Goal: Information Seeking & Learning: Learn about a topic

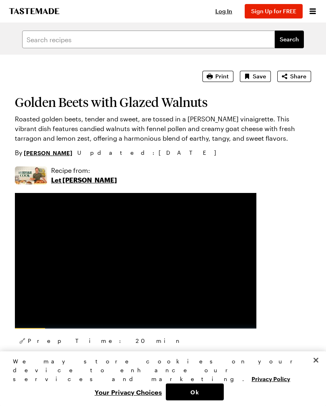
click at [220, 80] on button "Print" at bounding box center [217, 76] width 31 height 11
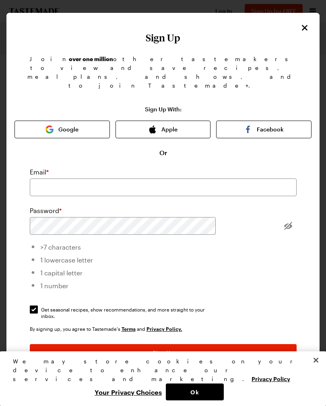
click at [304, 25] on icon "Close" at bounding box center [305, 28] width 10 height 10
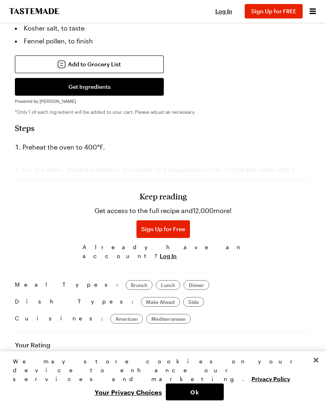
scroll to position [679, 0]
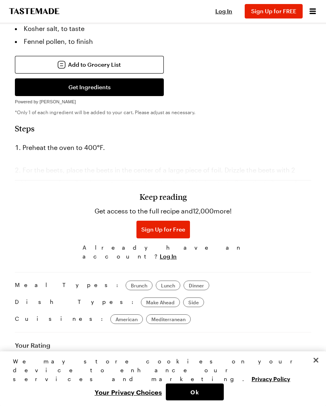
click at [169, 202] on h3 "Keep reading" at bounding box center [163, 197] width 47 height 10
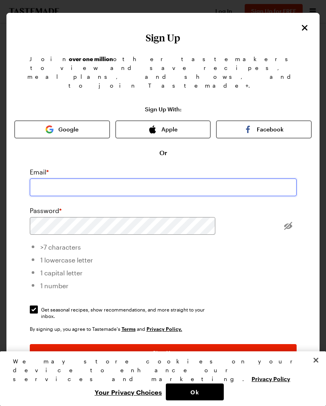
click at [86, 179] on input "email" at bounding box center [163, 188] width 267 height 18
type input "jane.polli54@gmail.com"
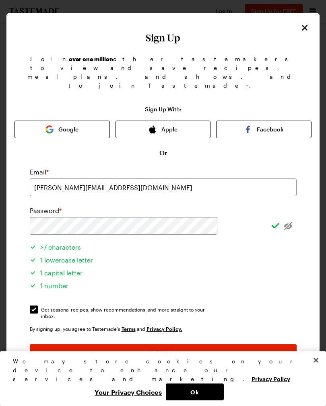
click at [296, 247] on div "Sign Up With: Google Apple Facebook Or Email * jane.polli54@gmail.com Password …" at bounding box center [162, 251] width 297 height 291
click at [163, 349] on span "Sign Up" at bounding box center [162, 353] width 21 height 8
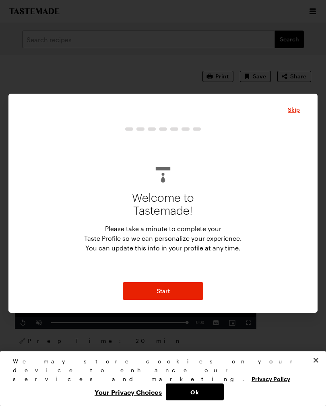
click at [175, 297] on button "Start" at bounding box center [163, 291] width 80 height 18
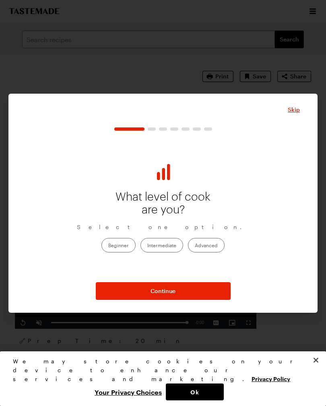
click at [120, 251] on label "Beginner" at bounding box center [118, 245] width 34 height 14
click at [108, 246] on input "Beginner" at bounding box center [108, 246] width 0 height 0
click at [296, 114] on span "Skip" at bounding box center [294, 110] width 12 height 8
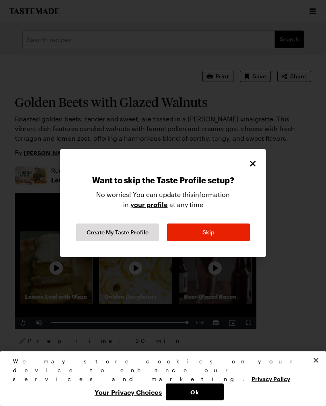
click at [224, 241] on button "Skip" at bounding box center [208, 233] width 83 height 18
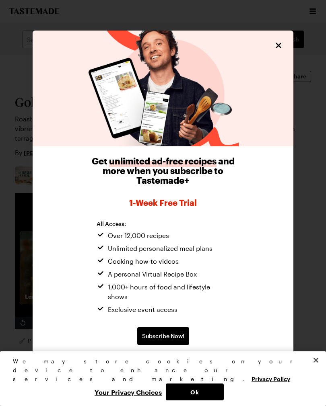
click at [255, 172] on div "Get unlimited ad-free recipes and more when you subscribe to Tastemade+ 1-week …" at bounding box center [163, 260] width 261 height 229
click at [279, 50] on icon "Close" at bounding box center [279, 46] width 10 height 10
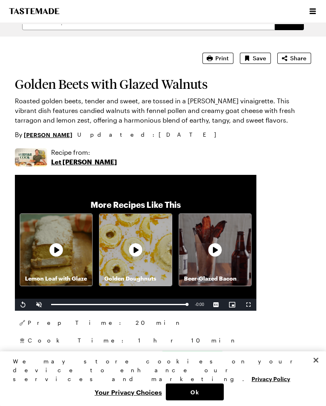
scroll to position [18, 0]
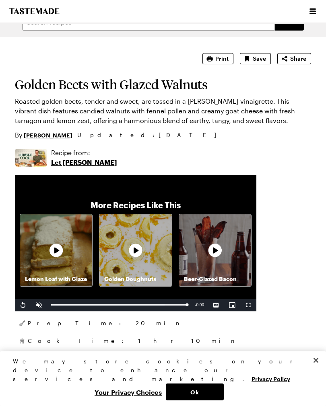
click at [222, 62] on span "Print" at bounding box center [221, 59] width 13 height 8
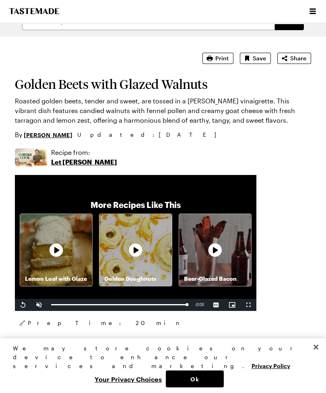
type textarea "x"
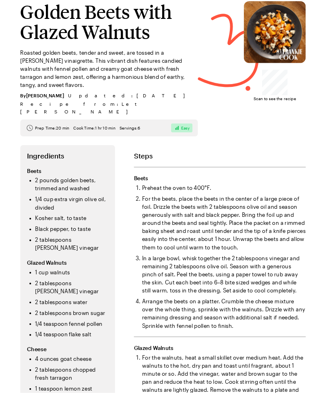
scroll to position [19, 0]
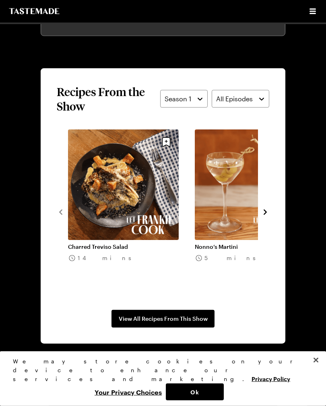
scroll to position [677, 0]
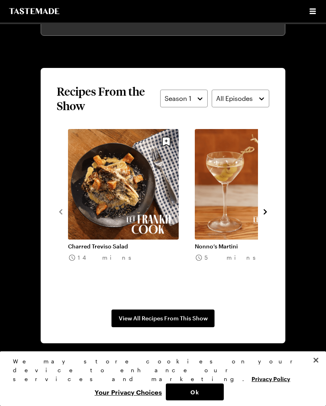
click at [267, 214] on icon "navigate to next item" at bounding box center [265, 212] width 8 height 8
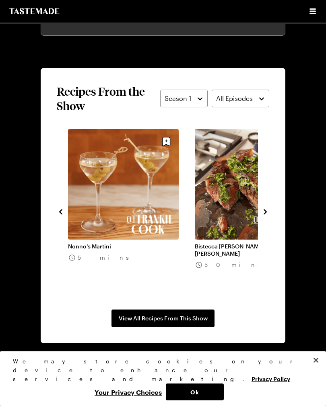
click at [269, 214] on icon "navigate to next item" at bounding box center [265, 212] width 8 height 8
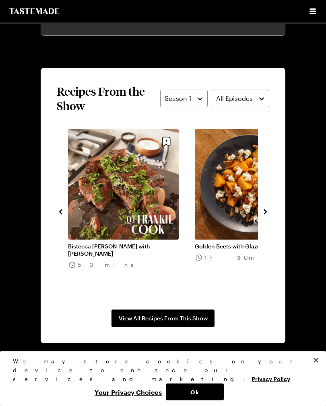
click at [268, 212] on icon "navigate to next item" at bounding box center [265, 212] width 8 height 8
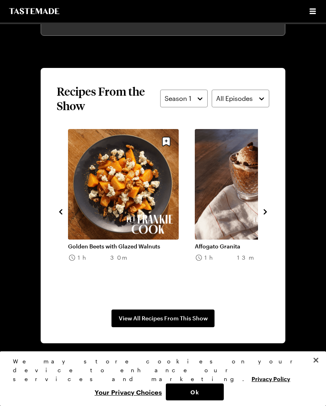
click at [276, 213] on section "Recipes From the Show Season 1 All Episodes Charred Treviso Salad 14 mins Nonno…" at bounding box center [163, 206] width 245 height 276
click at [64, 216] on button "navigate to previous item" at bounding box center [61, 211] width 8 height 10
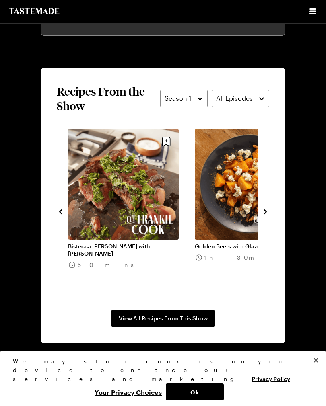
click at [134, 243] on link "Bistecca [PERSON_NAME] with [PERSON_NAME]" at bounding box center [123, 250] width 111 height 14
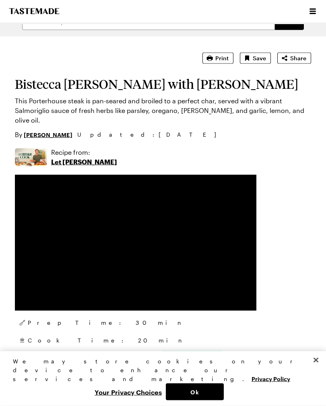
scroll to position [18, 0]
click at [226, 63] on button "Print" at bounding box center [217, 58] width 31 height 11
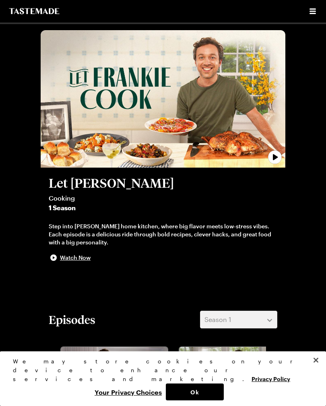
scroll to position [677, 0]
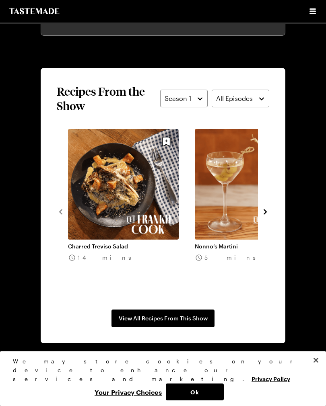
click at [66, 212] on div "Charred Treviso Salad 14 mins Nonno’s Martini 5 mins Bistecca [PERSON_NAME] wit…" at bounding box center [163, 211] width 212 height 165
click at [266, 216] on icon "navigate to next item" at bounding box center [265, 212] width 8 height 8
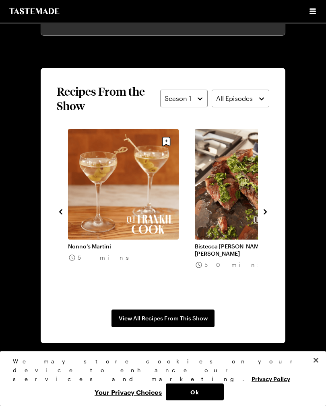
click at [264, 215] on icon "navigate to next item" at bounding box center [265, 212] width 8 height 8
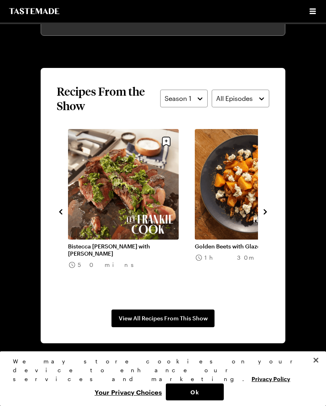
click at [270, 222] on section "Recipes From the Show Season 1 All Episodes Charred Treviso Salad 14 mins Nonno…" at bounding box center [163, 206] width 245 height 276
click at [264, 212] on icon "navigate to next item" at bounding box center [265, 212] width 8 height 8
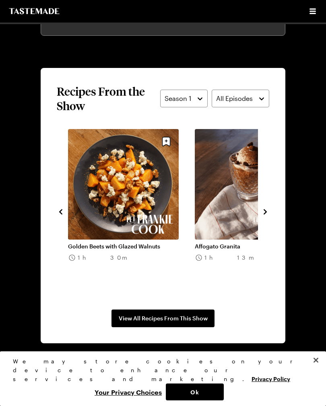
click at [268, 215] on icon "navigate to next item" at bounding box center [265, 212] width 8 height 8
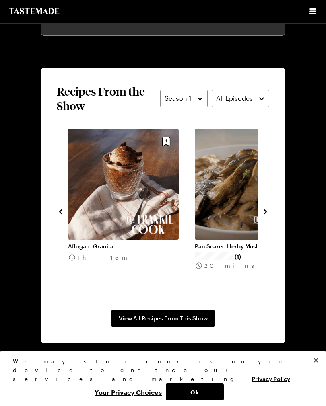
click at [267, 215] on icon "navigate to next item" at bounding box center [265, 212] width 8 height 8
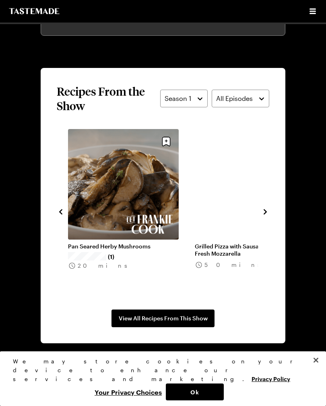
click at [122, 243] on link "Pan Seared Herby Mushrooms" at bounding box center [123, 246] width 111 height 7
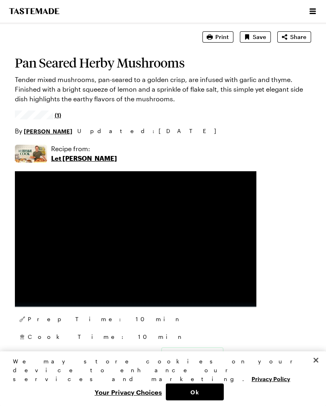
scroll to position [35, 0]
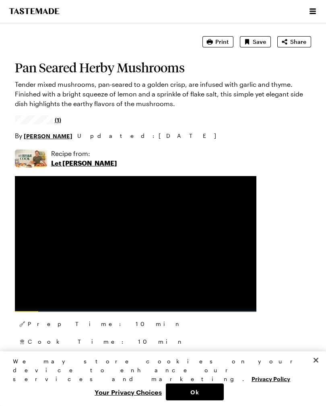
click at [224, 47] on button "Print" at bounding box center [217, 41] width 31 height 11
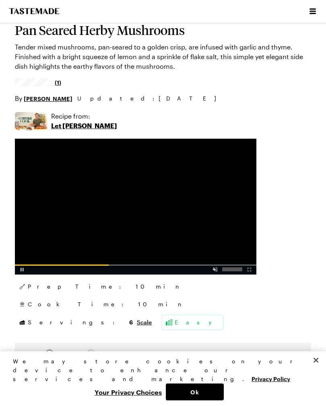
scroll to position [70, 0]
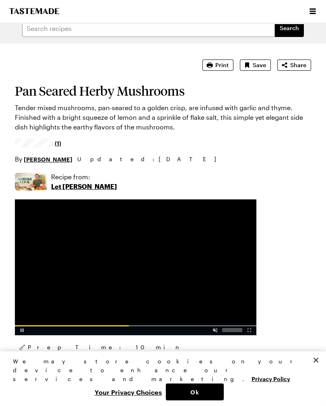
scroll to position [0, 0]
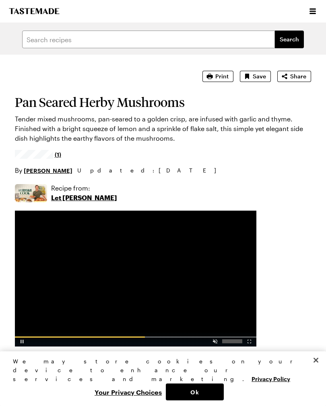
click at [105, 126] on p "Tender mixed mushrooms, pan-seared to a golden crisp, are infused with garlic a…" at bounding box center [163, 128] width 296 height 29
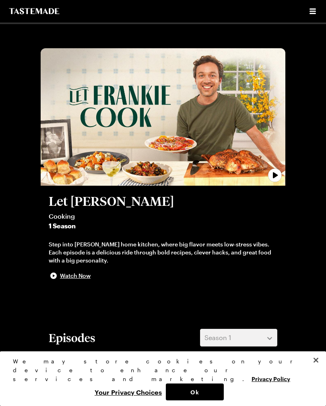
scroll to position [677, 0]
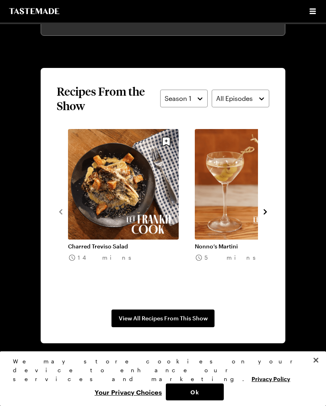
click at [257, 243] on link "Nonno’s Martini" at bounding box center [250, 246] width 111 height 7
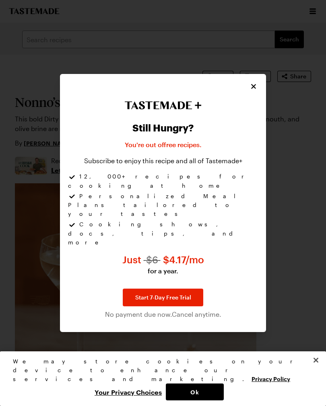
click at [264, 210] on div "Still Hungry? You're out of free recipes . Subscribe to enjoy this recipe and a…" at bounding box center [163, 203] width 206 height 258
click at [253, 89] on icon "Close" at bounding box center [253, 86] width 5 height 5
click at [255, 91] on icon "Close" at bounding box center [253, 86] width 8 height 8
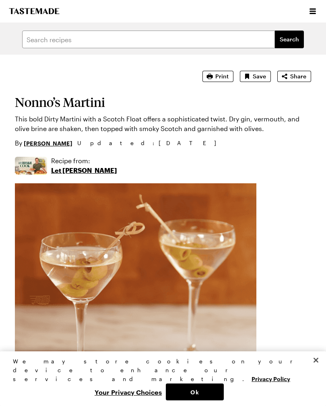
type textarea "x"
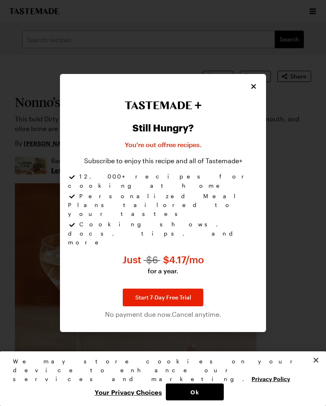
click at [255, 89] on icon "Close" at bounding box center [253, 86] width 5 height 5
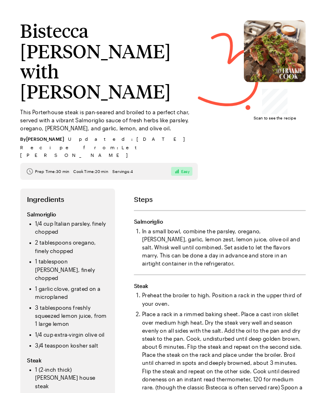
scroll to position [0, 0]
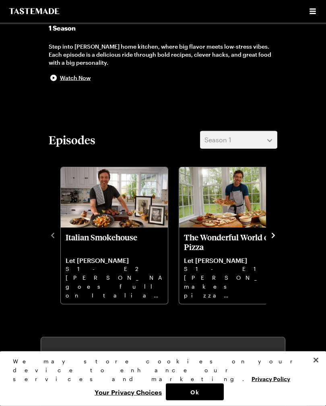
scroll to position [201, 0]
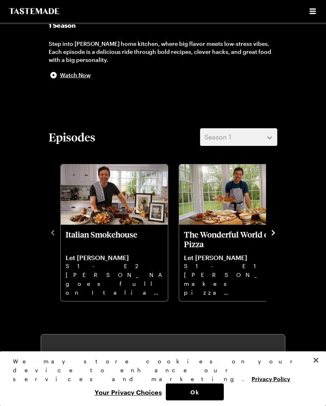
click at [120, 236] on p "Italian Smokehouse" at bounding box center [114, 239] width 97 height 19
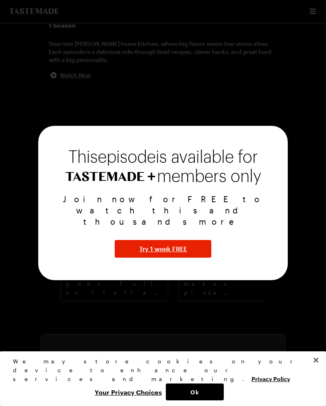
click at [312, 369] on button "Close" at bounding box center [316, 361] width 18 height 18
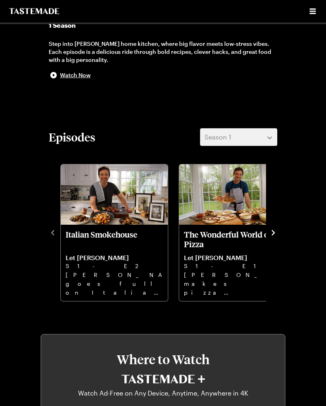
click at [109, 247] on p "Italian Smokehouse" at bounding box center [114, 239] width 97 height 19
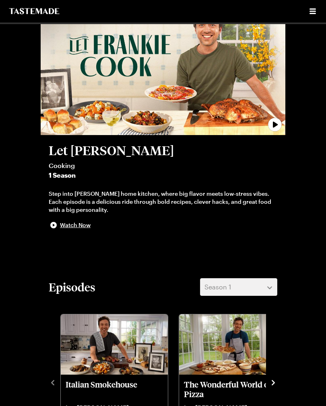
scroll to position [0, 0]
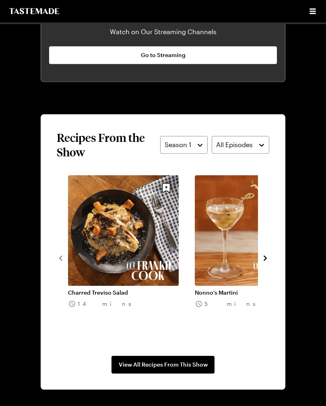
scroll to position [631, 0]
click at [263, 260] on icon "navigate to next item" at bounding box center [265, 258] width 8 height 8
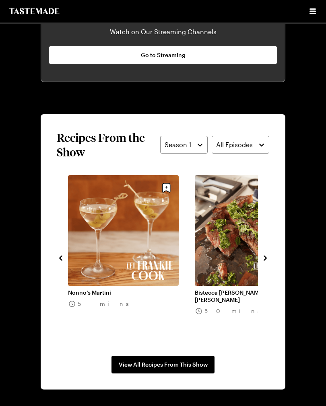
click at [263, 261] on icon "navigate to next item" at bounding box center [265, 258] width 8 height 8
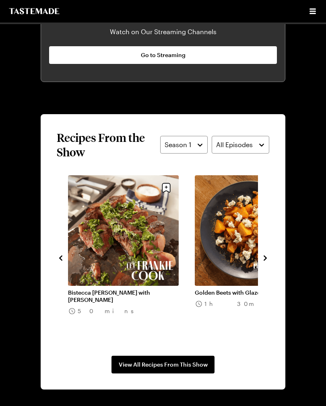
click at [267, 258] on icon "navigate to next item" at bounding box center [265, 258] width 8 height 8
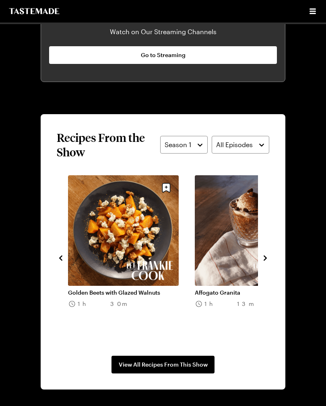
click at [263, 261] on icon "navigate to next item" at bounding box center [265, 258] width 8 height 8
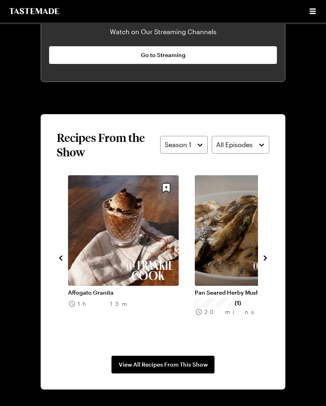
click at [263, 262] on button "navigate to next item" at bounding box center [265, 258] width 8 height 10
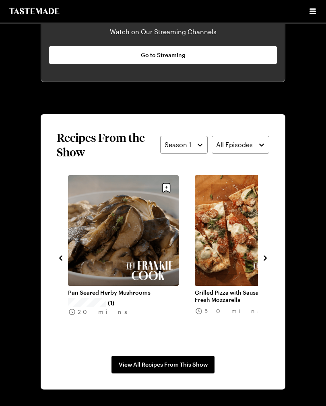
click at [266, 261] on icon "navigate to next item" at bounding box center [265, 258] width 8 height 8
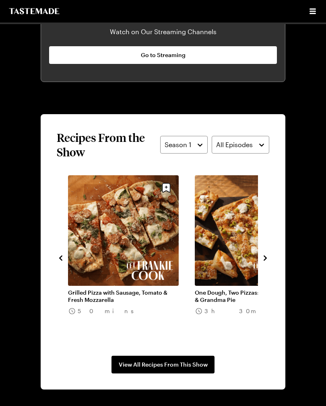
click at [63, 257] on icon "navigate to previous item" at bounding box center [61, 258] width 8 height 8
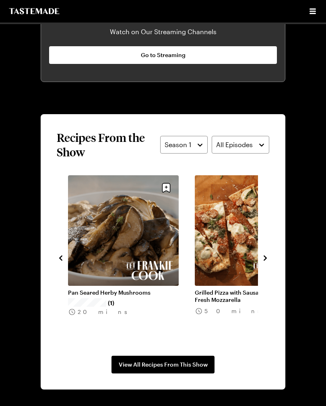
click at [61, 259] on icon "navigate to previous item" at bounding box center [60, 257] width 3 height 5
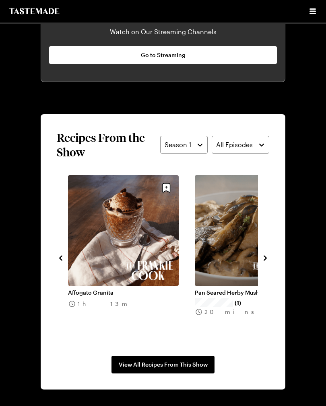
click at [64, 257] on icon "navigate to previous item" at bounding box center [61, 258] width 8 height 8
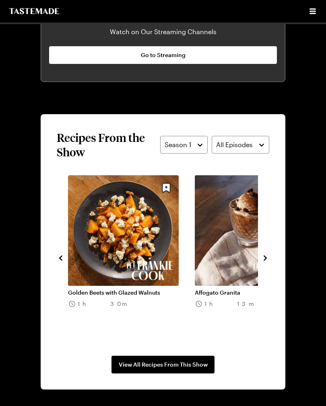
click at [64, 259] on icon "navigate to previous item" at bounding box center [61, 258] width 8 height 8
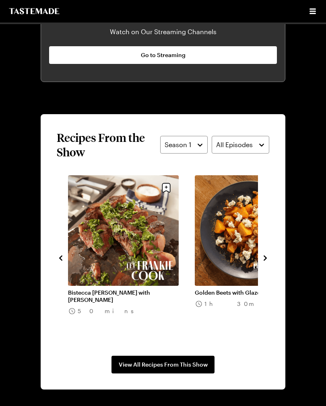
click at [64, 255] on icon "navigate to previous item" at bounding box center [61, 258] width 8 height 8
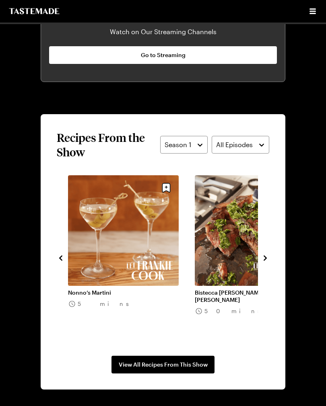
click at [64, 257] on icon "navigate to previous item" at bounding box center [61, 258] width 8 height 8
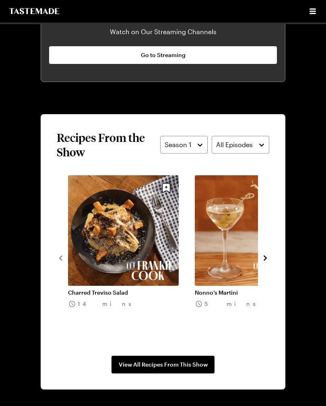
click at [131, 289] on link "Charred Treviso Salad" at bounding box center [123, 292] width 111 height 7
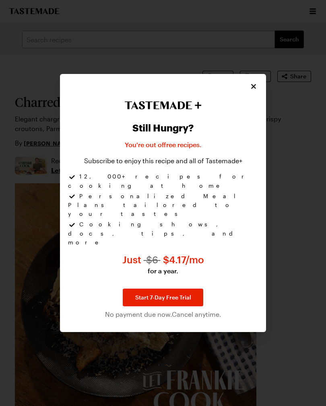
type textarea "x"
click at [256, 91] on icon "Close" at bounding box center [253, 86] width 8 height 8
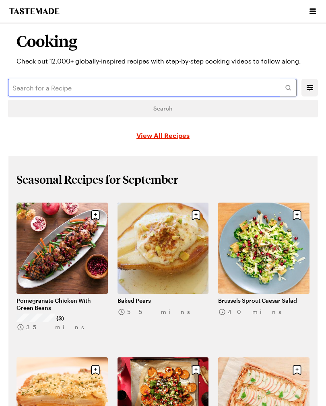
click at [49, 88] on input "text" at bounding box center [152, 88] width 288 height 18
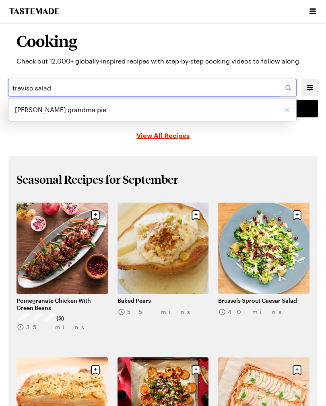
type input "treviso salad"
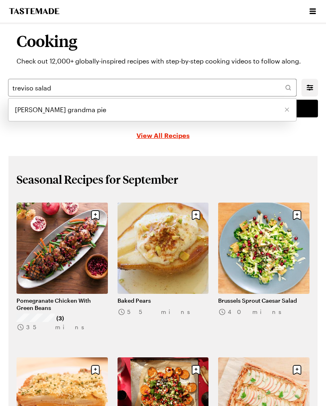
click at [291, 90] on icon at bounding box center [288, 88] width 8 height 8
click at [290, 88] on icon at bounding box center [288, 88] width 8 height 8
click at [290, 93] on div at bounding box center [288, 88] width 16 height 18
click at [288, 90] on icon at bounding box center [287, 87] width 5 height 5
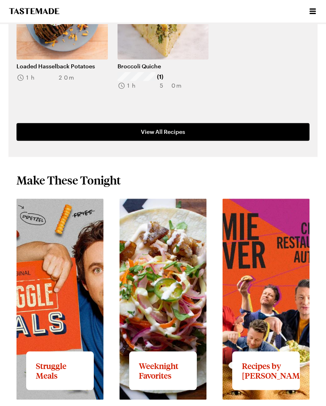
scroll to position [544, 0]
click at [169, 131] on span "View All Recipes" at bounding box center [163, 132] width 44 height 8
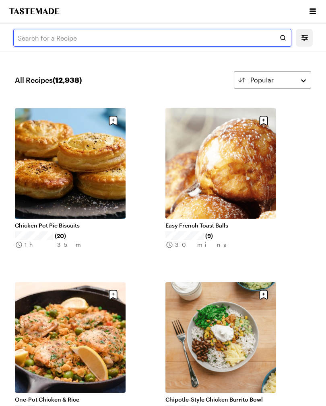
click at [42, 41] on input "text" at bounding box center [152, 38] width 278 height 18
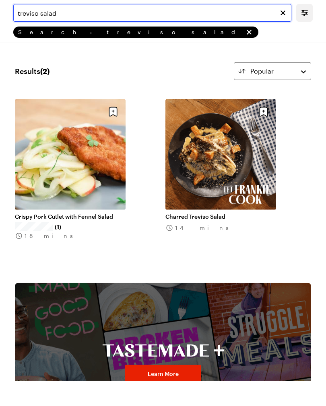
type input "treviso salad"
click at [227, 238] on link "Charred Treviso Salad" at bounding box center [220, 241] width 111 height 7
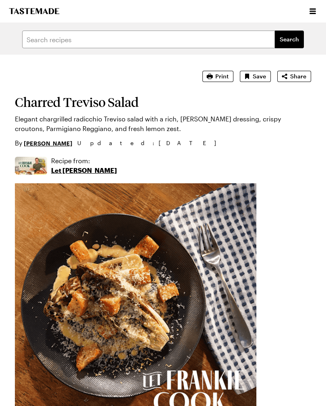
type textarea "x"
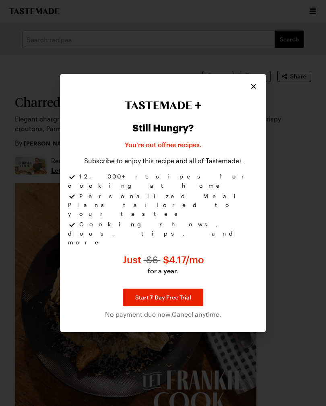
click at [256, 91] on icon "Close" at bounding box center [253, 86] width 8 height 8
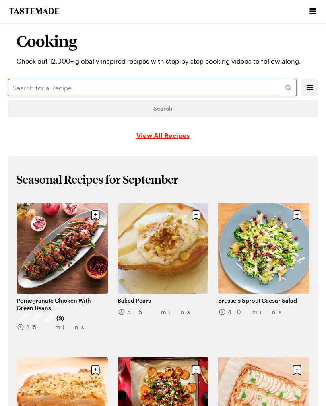
click at [28, 84] on input "text" at bounding box center [152, 88] width 288 height 18
